Goal: Check status: Check status

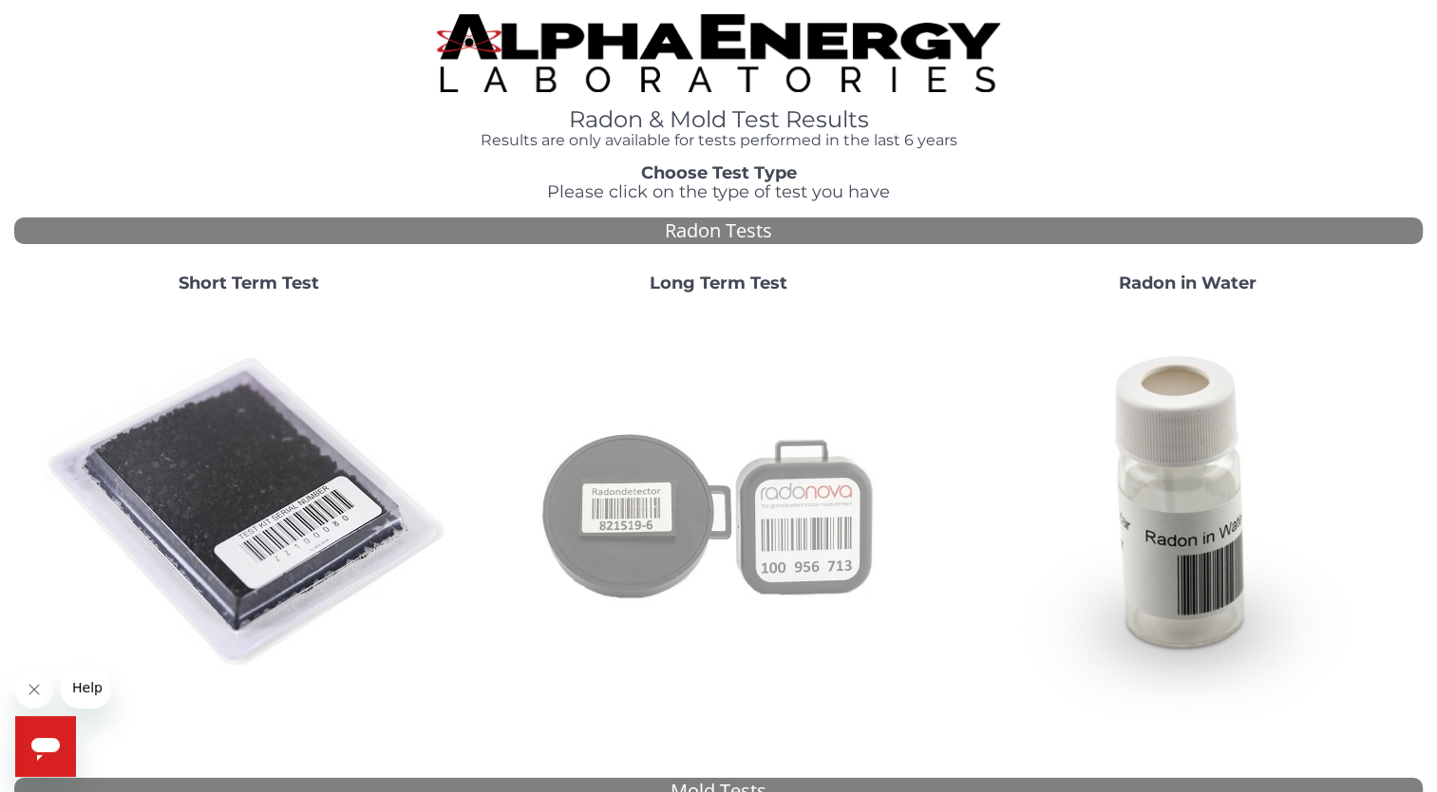
click at [771, 495] on img at bounding box center [718, 513] width 409 height 409
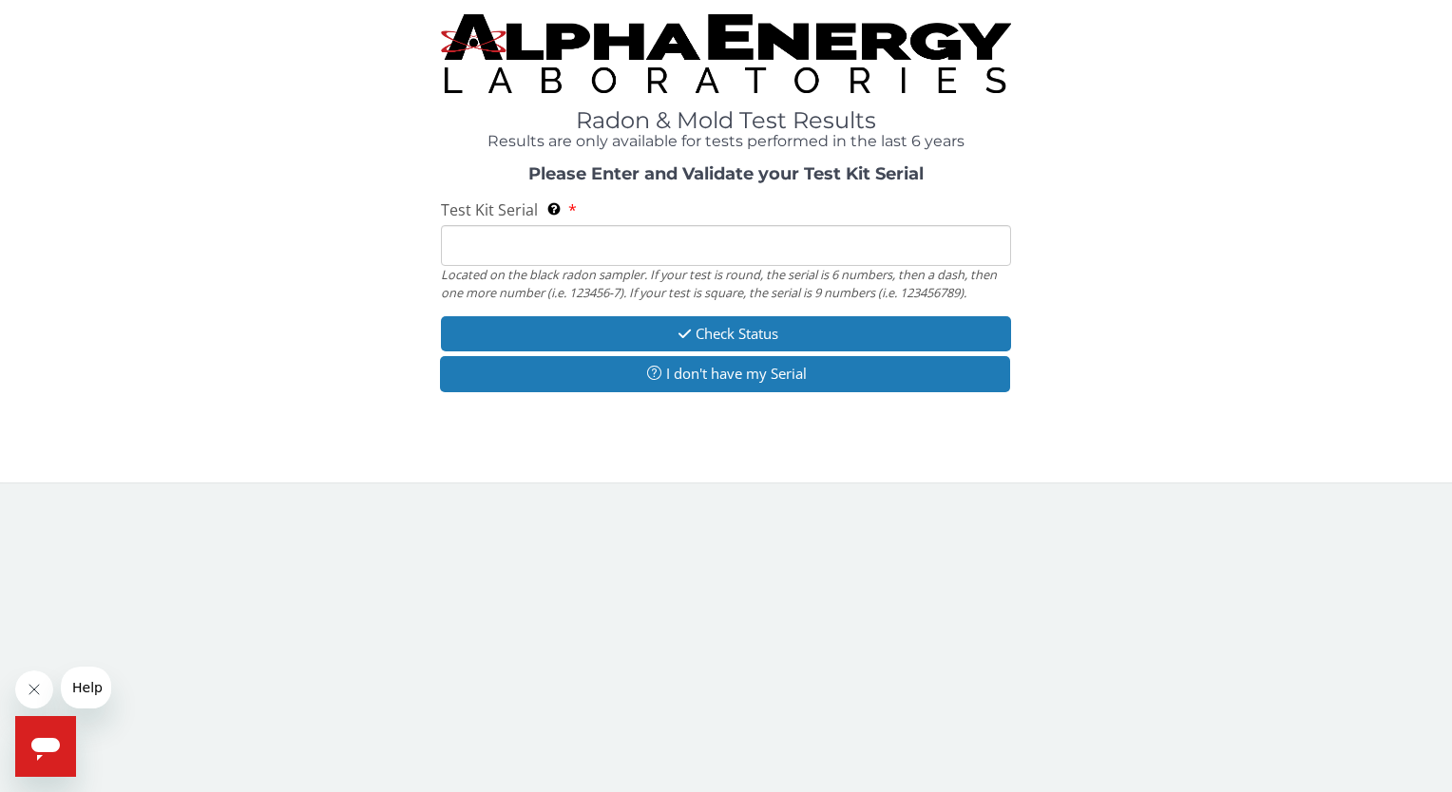
click at [673, 248] on input "Test Kit Serial Located on the black radon sampler. If your test is round, the …" at bounding box center [725, 245] width 569 height 41
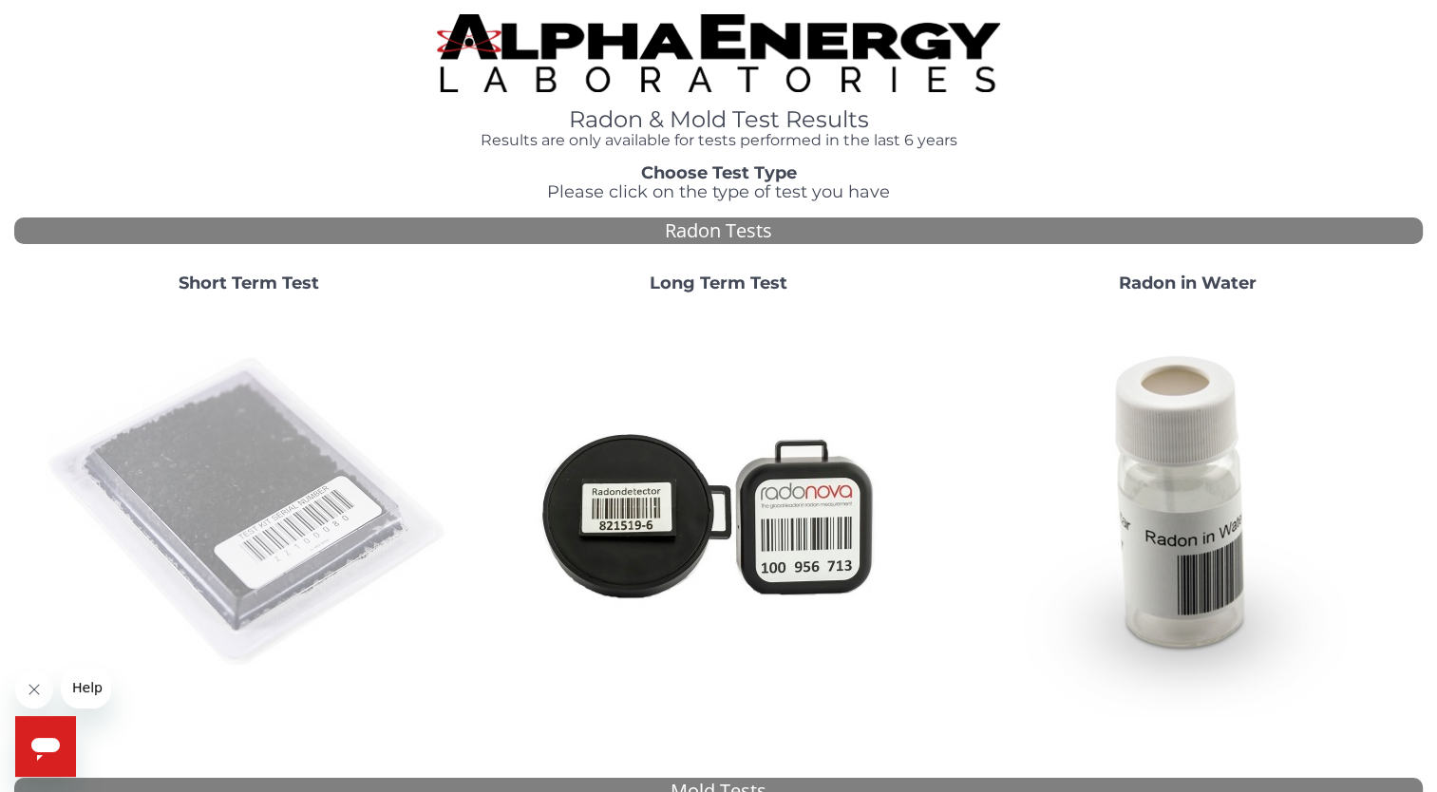
click at [195, 541] on img at bounding box center [249, 513] width 409 height 409
